Goal: Information Seeking & Learning: Learn about a topic

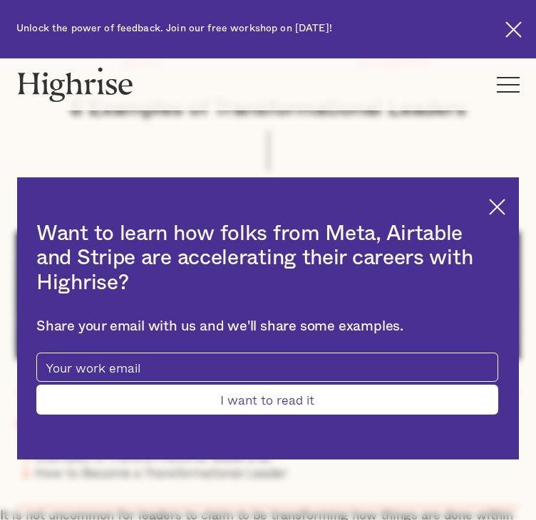
scroll to position [197, 0]
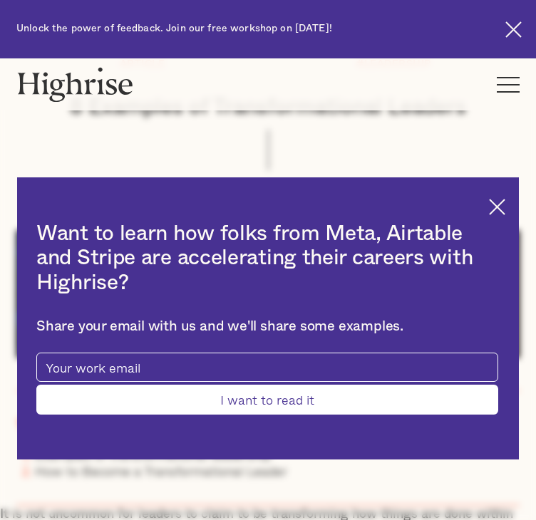
click at [489, 207] on img at bounding box center [497, 207] width 16 height 16
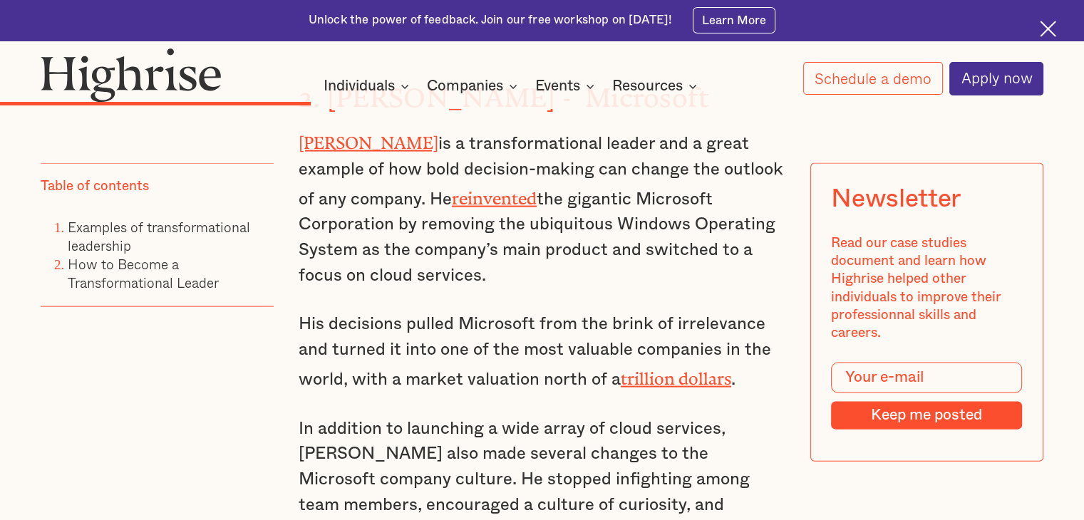
scroll to position [2971, 0]
click at [535, 311] on p "His decisions pulled Microsoft from the brink of irrelevance and turned it into…" at bounding box center [542, 351] width 487 height 81
drag, startPoint x: 460, startPoint y: 505, endPoint x: 296, endPoint y: 130, distance: 409.1
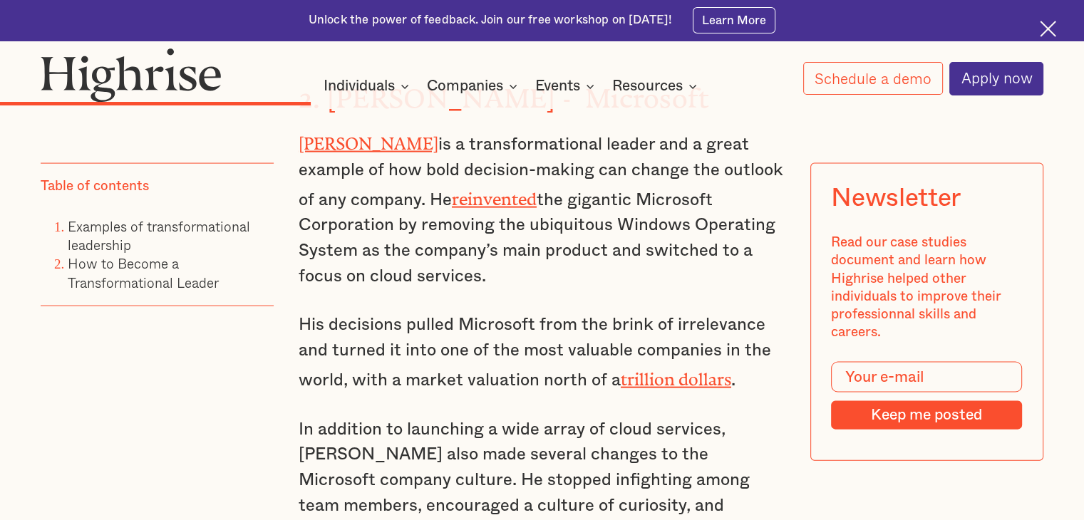
copy div "[PERSON_NAME] is a transformational leader and a great example of how bold deci…"
click at [535, 336] on p "His decisions pulled Microsoft from the brink of irrelevance and turned it into…" at bounding box center [542, 353] width 487 height 81
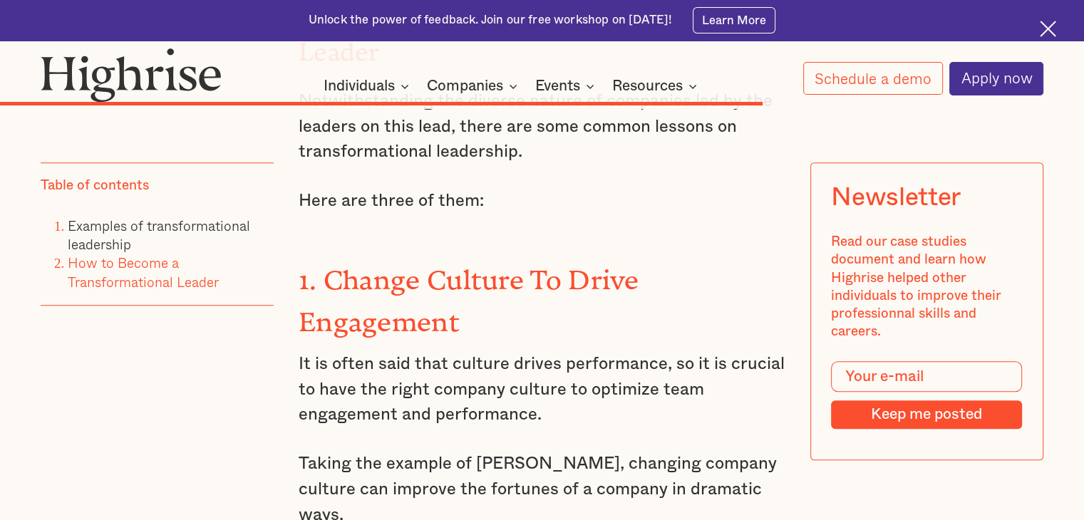
scroll to position [6474, 0]
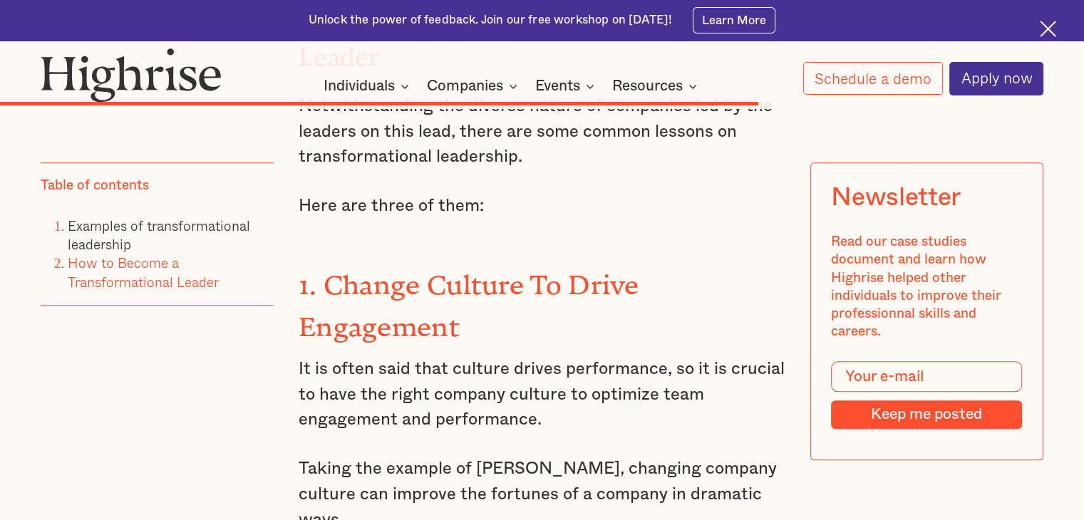
drag, startPoint x: 696, startPoint y: 477, endPoint x: 294, endPoint y: 153, distance: 515.9
copy div "1. Change Culture To Drive Engagement It is often said that culture drives perf…"
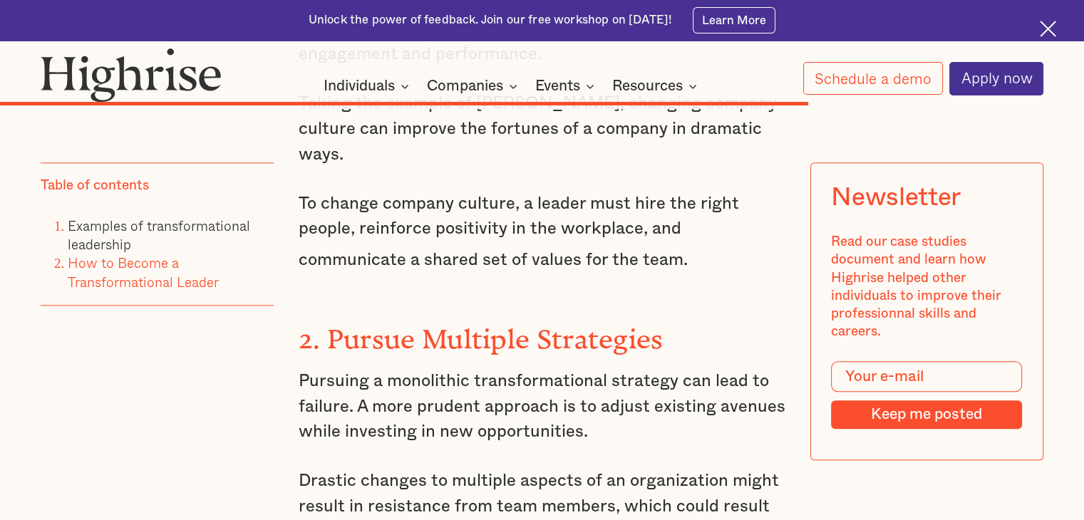
scroll to position [6836, 0]
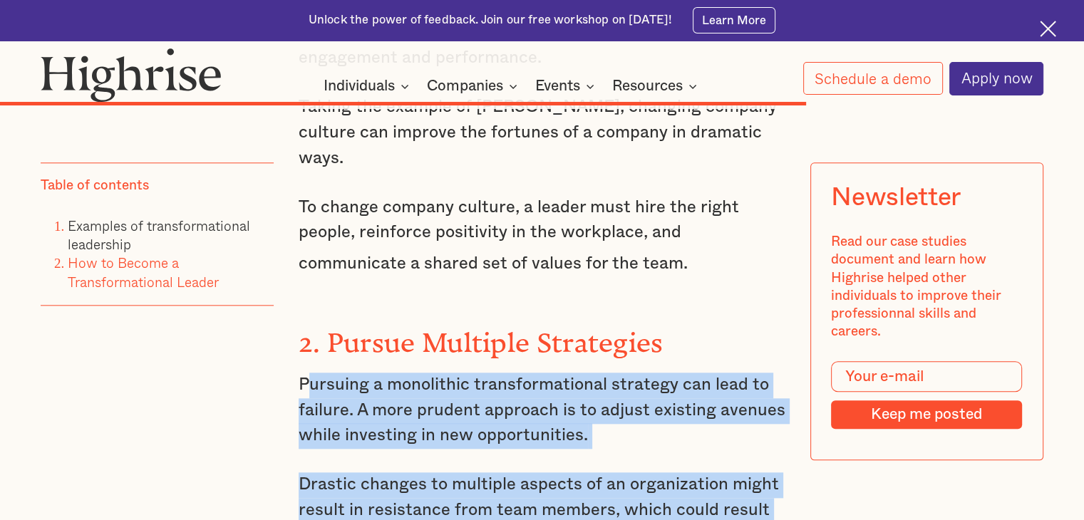
drag, startPoint x: 416, startPoint y: 397, endPoint x: 302, endPoint y: 210, distance: 218.8
click at [302, 210] on div "How to Become a Transformational Leader Notwithstanding the diverse nature of c…" at bounding box center [542, 181] width 487 height 1179
click at [381, 405] on div "How to Become a Transformational Leader Notwithstanding the diverse nature of c…" at bounding box center [542, 181] width 487 height 1179
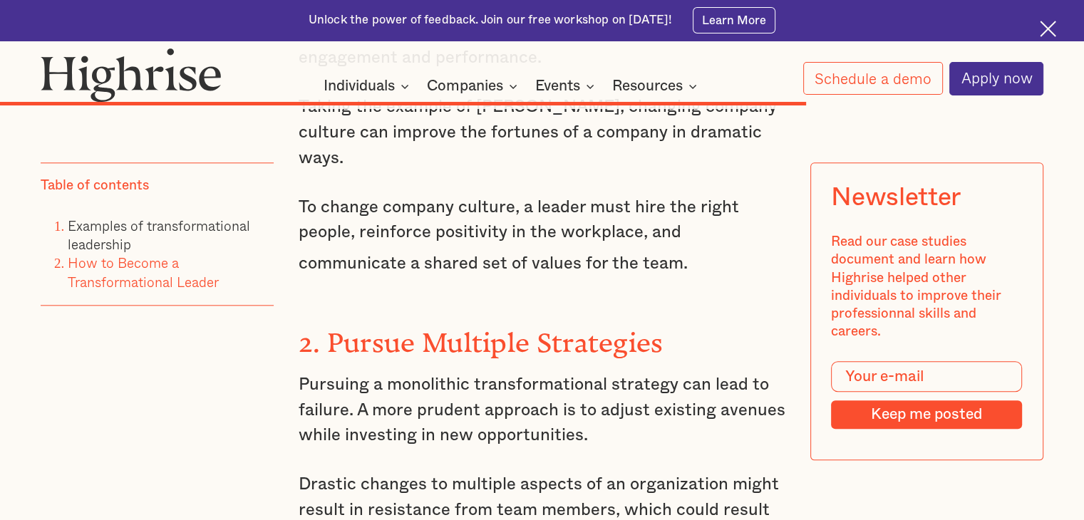
drag, startPoint x: 365, startPoint y: 391, endPoint x: 295, endPoint y: 193, distance: 210.1
copy div "2. Pursue Multiple Strategies Pursuing a monolithic transformational strategy c…"
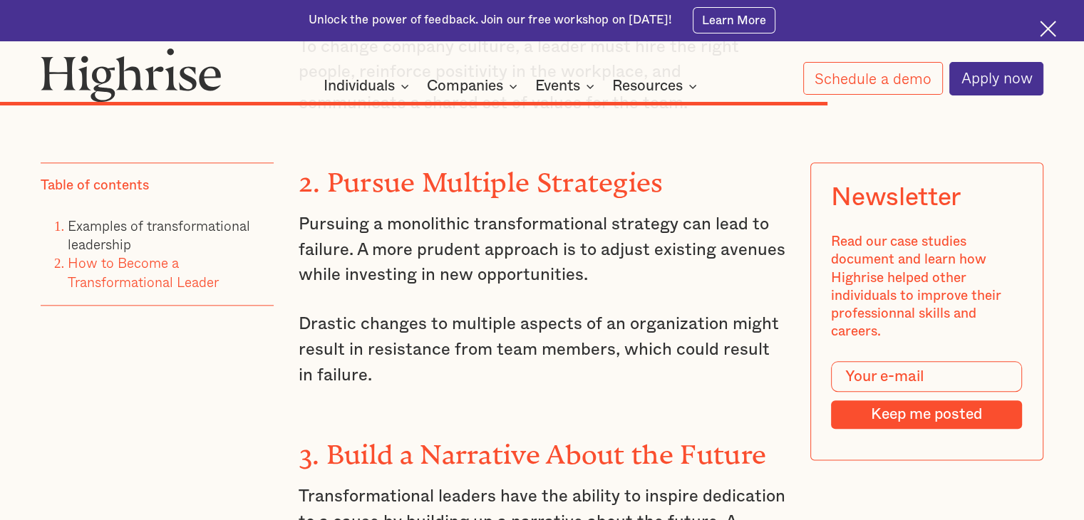
scroll to position [6995, 0]
drag, startPoint x: 573, startPoint y: 428, endPoint x: 308, endPoint y: 296, distance: 296.1
click at [308, 296] on div "How to Become a Transformational Leader Notwithstanding the diverse nature of c…" at bounding box center [542, 21] width 487 height 1179
copy div ". Build a Narrative About the Future Transformational leaders have the ability …"
click at [535, 440] on div "How to Become a Transformational Leader Notwithstanding the diverse nature of c…" at bounding box center [542, 21] width 487 height 1179
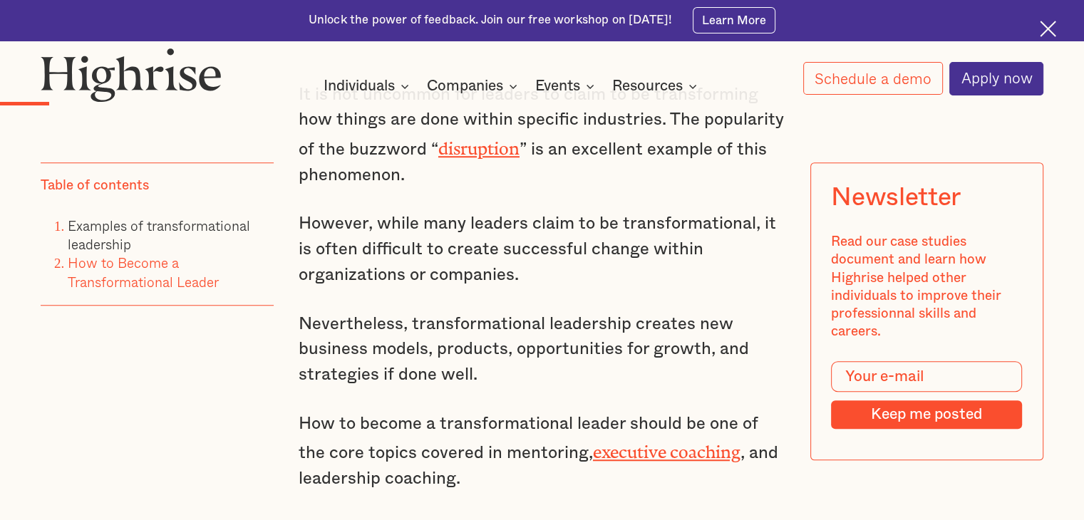
scroll to position [871, 0]
